Goal: Task Accomplishment & Management: Use online tool/utility

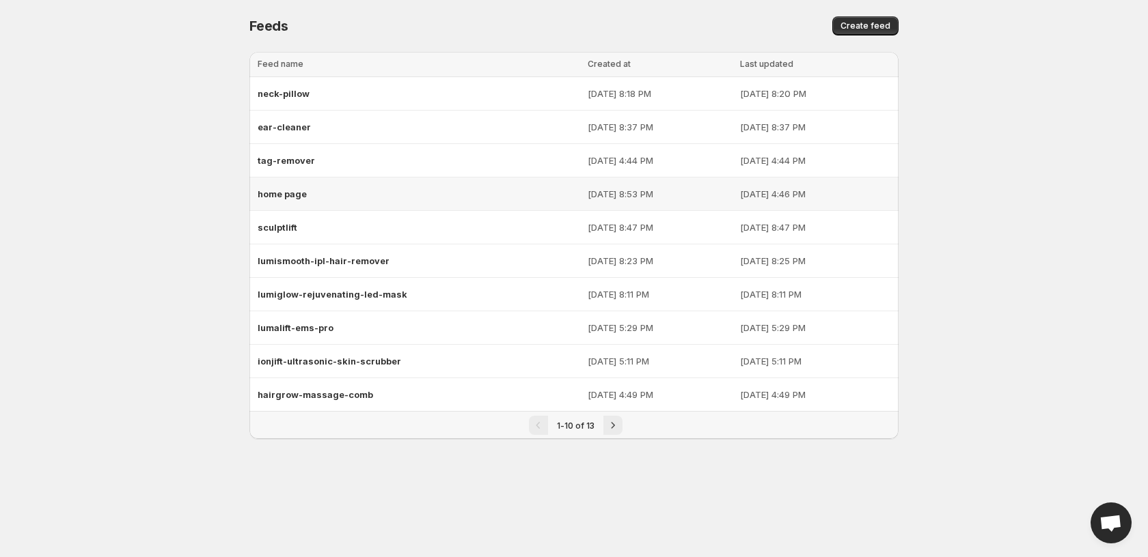
click at [290, 190] on span "home page" at bounding box center [282, 194] width 49 height 11
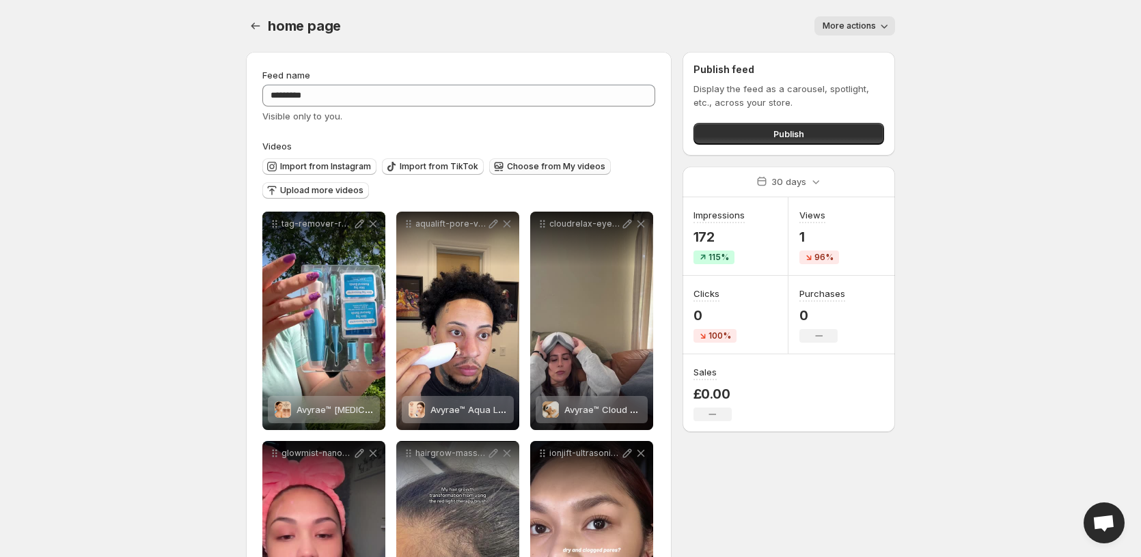
click at [540, 170] on span "Choose from My videos" at bounding box center [556, 166] width 98 height 11
